Goal: Task Accomplishment & Management: Use online tool/utility

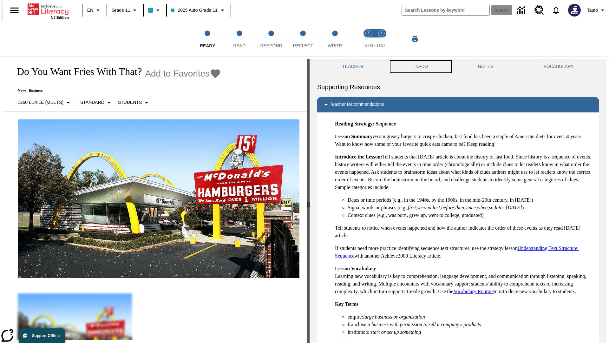
click at [421, 67] on button "TO-DO" at bounding box center [421, 66] width 64 height 15
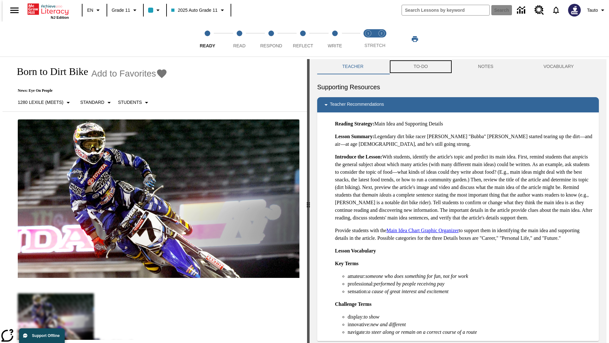
click at [421, 67] on button "TO-DO" at bounding box center [421, 66] width 64 height 15
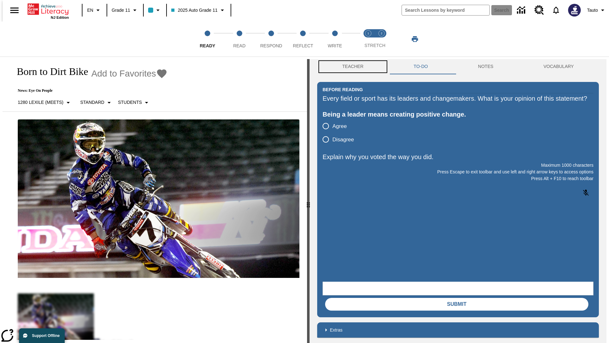
scroll to position [0, 0]
